Goal: Task Accomplishment & Management: Manage account settings

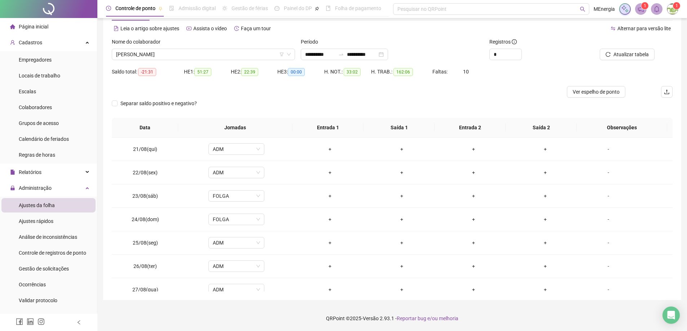
scroll to position [526, 0]
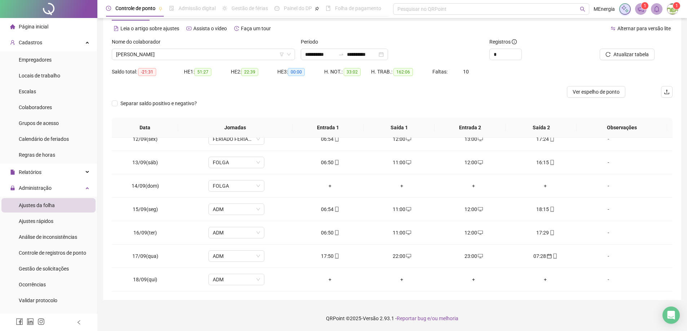
click at [673, 13] on img at bounding box center [672, 9] width 11 height 11
click at [293, 54] on div "[PERSON_NAME]" at bounding box center [203, 55] width 183 height 12
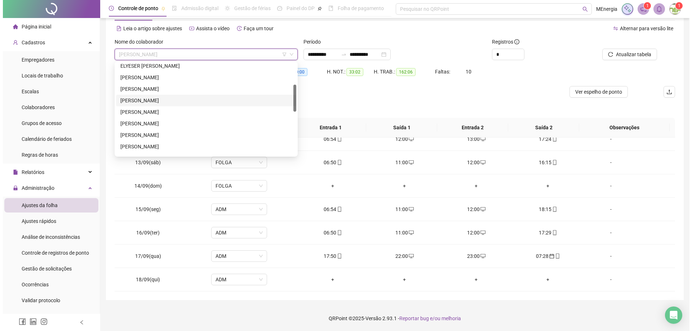
scroll to position [36, 0]
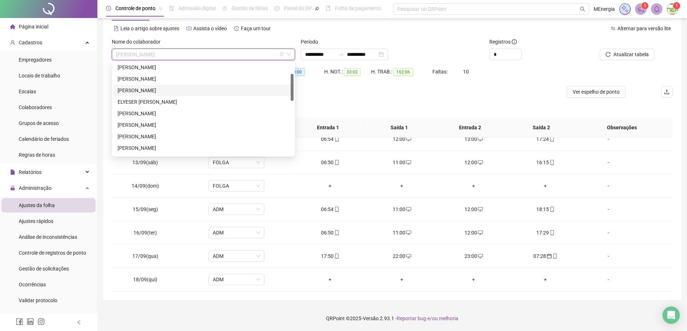
click at [156, 89] on div "[PERSON_NAME]" at bounding box center [204, 91] width 172 height 8
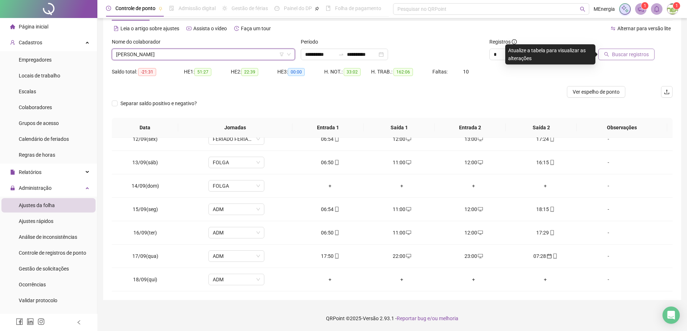
click at [609, 55] on icon "search" at bounding box center [606, 54] width 5 height 5
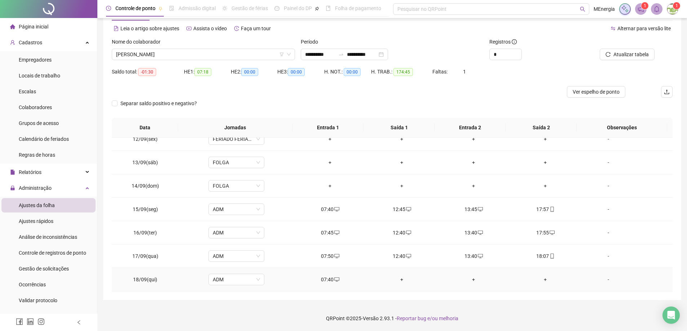
click at [399, 281] on div "+" at bounding box center [402, 280] width 60 height 8
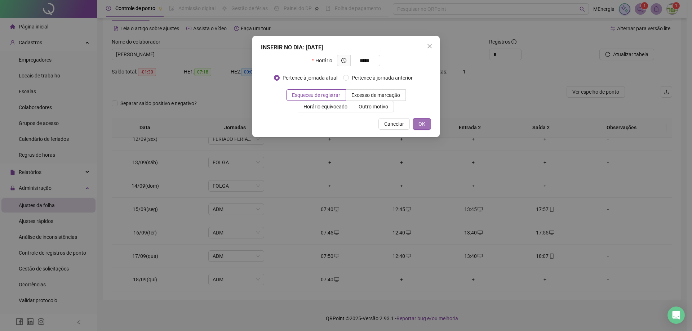
type input "*****"
click at [423, 125] on span "OK" at bounding box center [421, 124] width 7 height 8
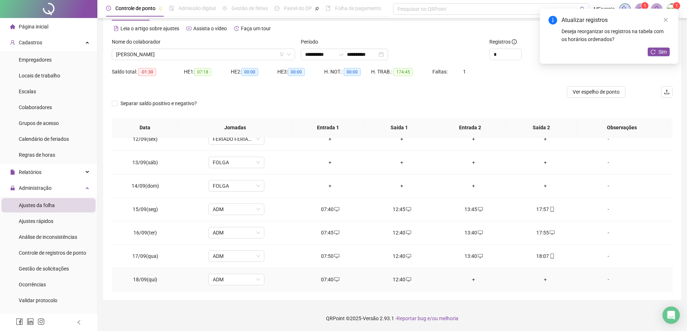
click at [470, 282] on div "+" at bounding box center [473, 280] width 60 height 8
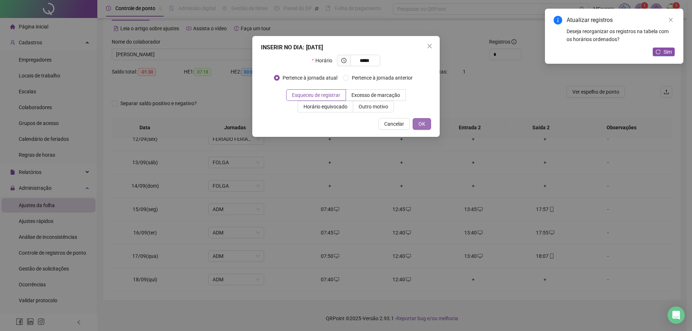
type input "*****"
click at [424, 127] on span "OK" at bounding box center [421, 124] width 7 height 8
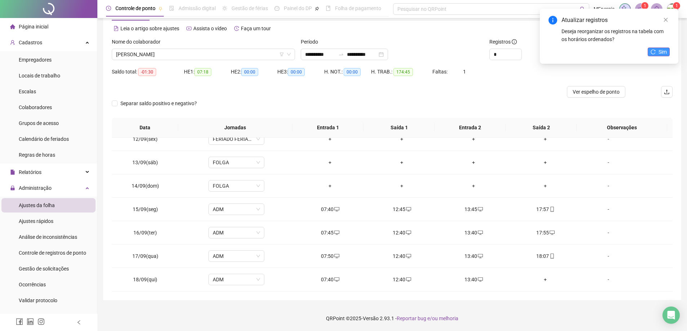
click at [655, 54] on button "Sim" at bounding box center [658, 52] width 22 height 9
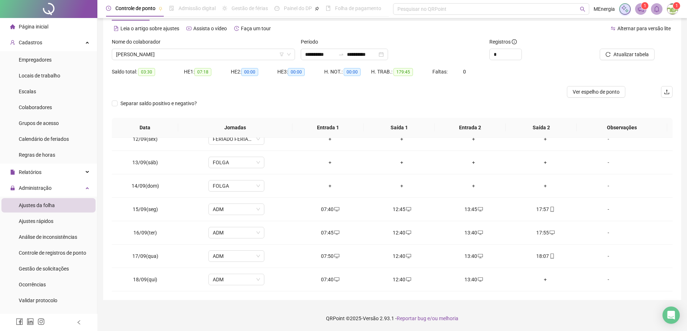
click at [674, 9] on sup "1" at bounding box center [676, 5] width 7 height 7
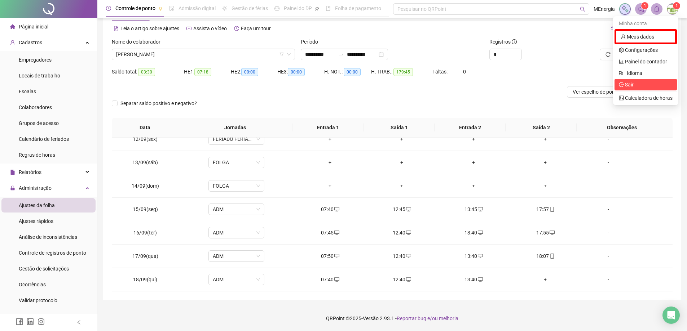
click at [628, 83] on span "Sair" at bounding box center [629, 85] width 9 height 6
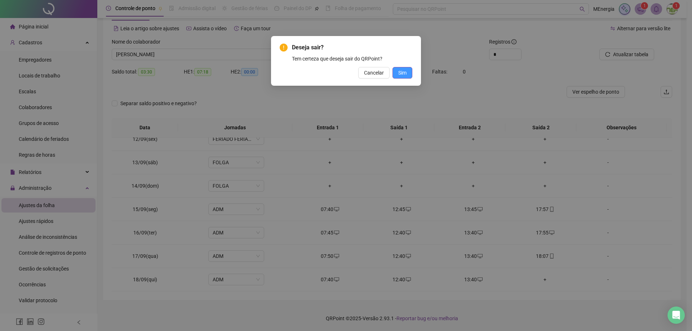
click at [405, 72] on span "Sim" at bounding box center [402, 73] width 8 height 8
